Goal: Transaction & Acquisition: Subscribe to service/newsletter

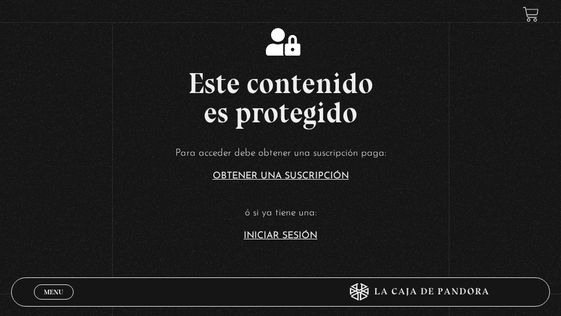
click at [282, 233] on link "Iniciar Sesión" at bounding box center [281, 235] width 74 height 9
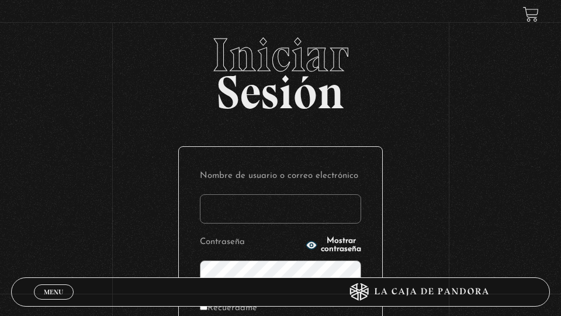
click at [282, 214] on input "Nombre de usuario o correo electrónico" at bounding box center [280, 208] width 161 height 29
type input "ksolisvalverde@gmail.com"
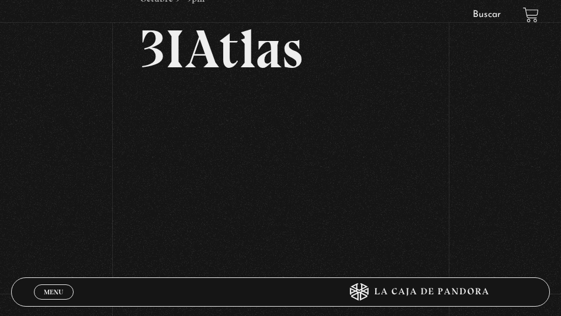
scroll to position [79, 0]
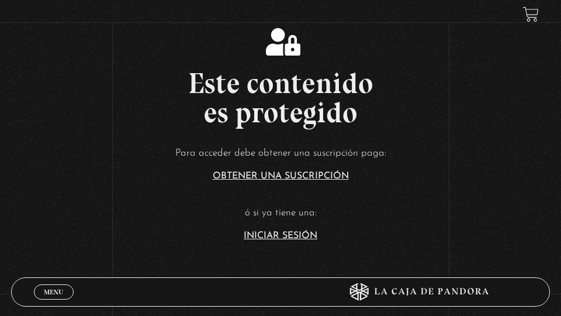
click at [282, 238] on link "Iniciar Sesión" at bounding box center [281, 235] width 74 height 9
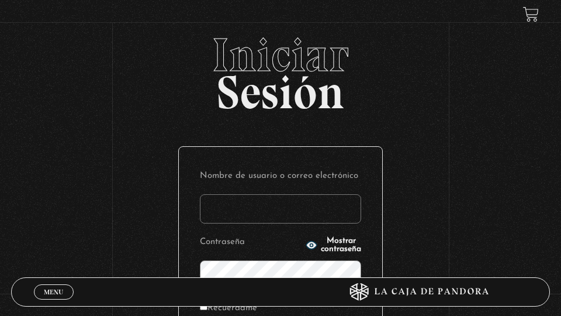
click at [282, 212] on input "Nombre de usuario o correo electrónico" at bounding box center [280, 208] width 161 height 29
type input "ksolisvalverde@gmail.com"
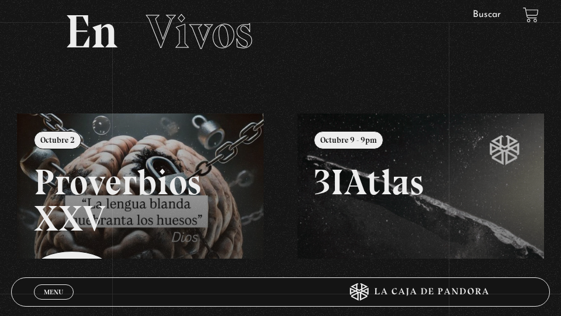
scroll to position [88, 0]
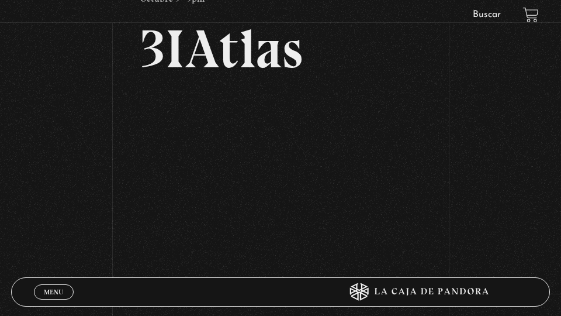
scroll to position [105, 0]
